Goal: Task Accomplishment & Management: Manage account settings

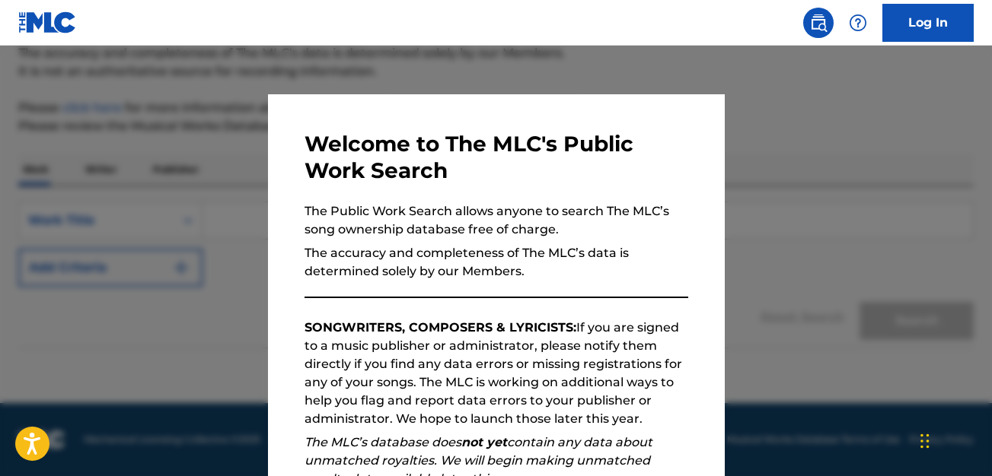
click at [748, 161] on div at bounding box center [496, 284] width 992 height 476
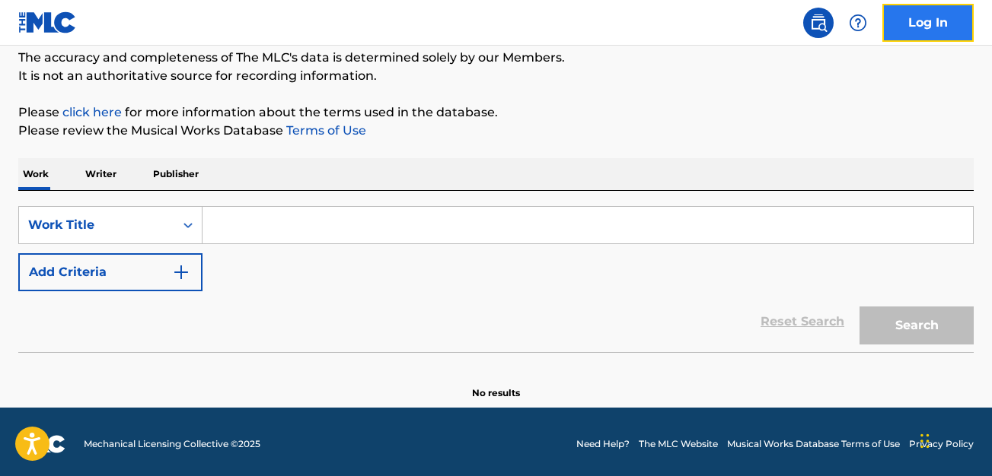
click at [943, 26] on link "Log In" at bounding box center [927, 23] width 91 height 38
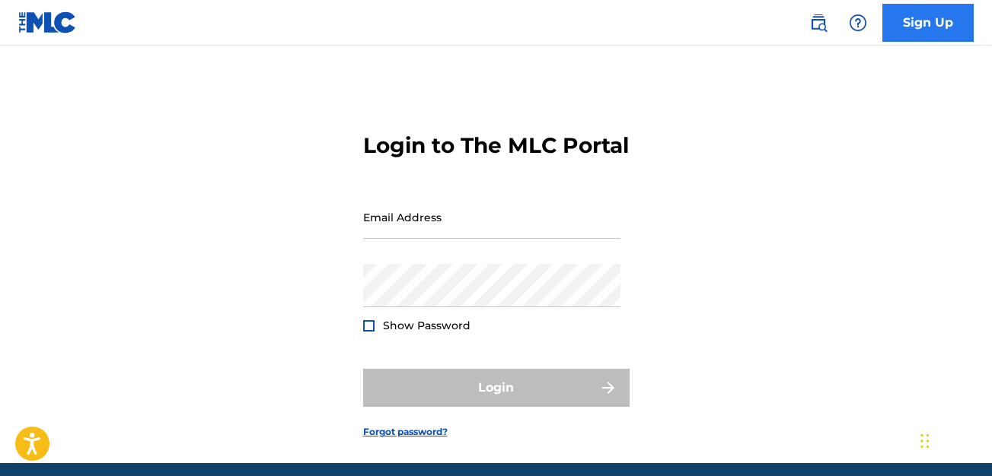
type input "[EMAIL_ADDRESS][DOMAIN_NAME]"
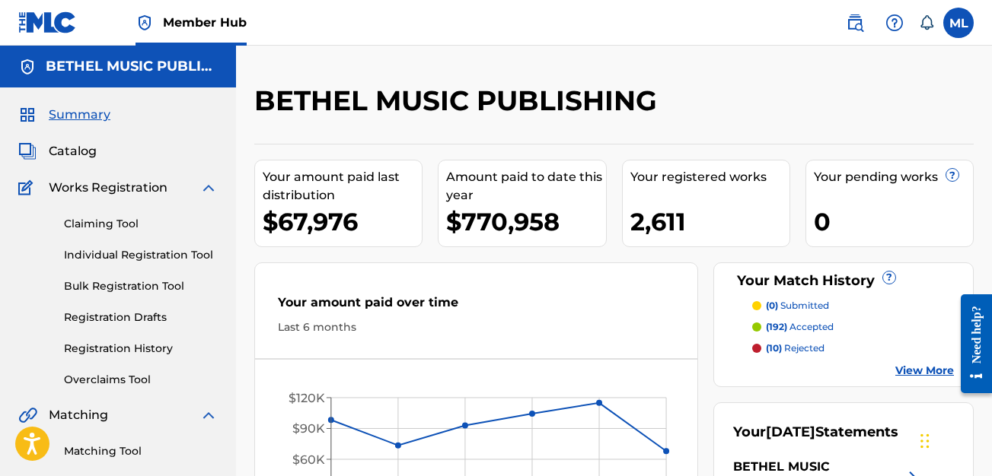
click at [71, 21] on img at bounding box center [47, 22] width 59 height 22
